Goal: Task Accomplishment & Management: Manage account settings

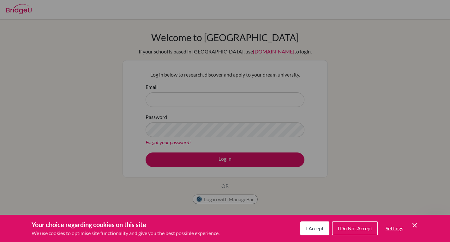
click at [250, 92] on div "Cookie Preferences" at bounding box center [225, 121] width 450 height 242
click at [416, 227] on icon "Cookie Control Close Icon" at bounding box center [415, 225] width 8 height 8
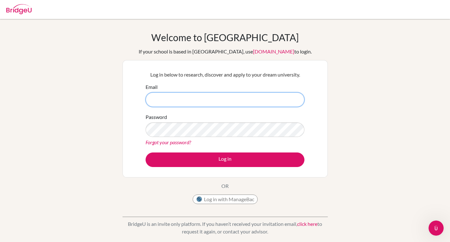
click at [171, 99] on input "Email" at bounding box center [225, 99] width 159 height 15
click at [195, 101] on input "Email" at bounding box center [225, 99] width 159 height 15
type input "zalfaalya@gmail.com"
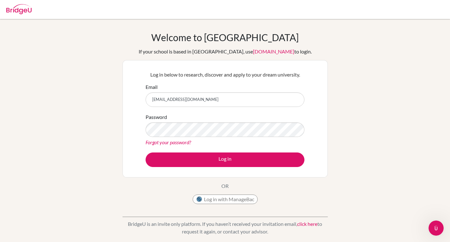
click at [176, 141] on link "Forgot your password?" at bounding box center [168, 142] width 45 height 6
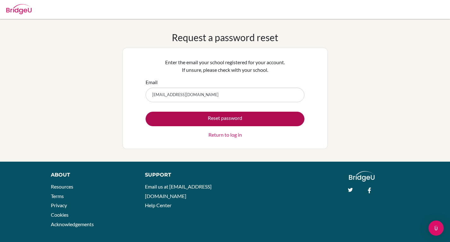
type input "[EMAIL_ADDRESS][DOMAIN_NAME]"
click at [197, 114] on button "Reset password" at bounding box center [225, 118] width 159 height 15
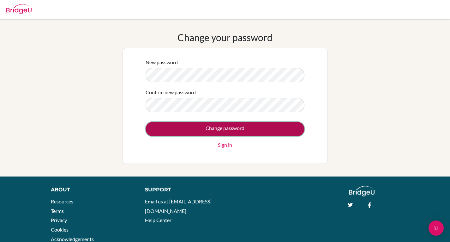
click at [169, 129] on input "Change password" at bounding box center [225, 129] width 159 height 15
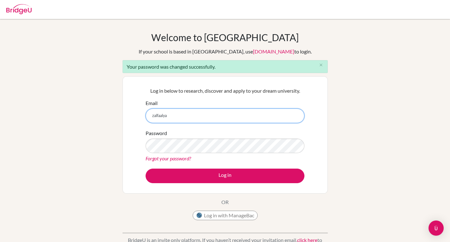
type input "[EMAIL_ADDRESS][DOMAIN_NAME]"
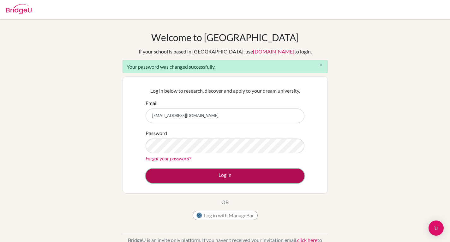
click at [200, 176] on button "Log in" at bounding box center [225, 175] width 159 height 15
